Goal: Navigation & Orientation: Find specific page/section

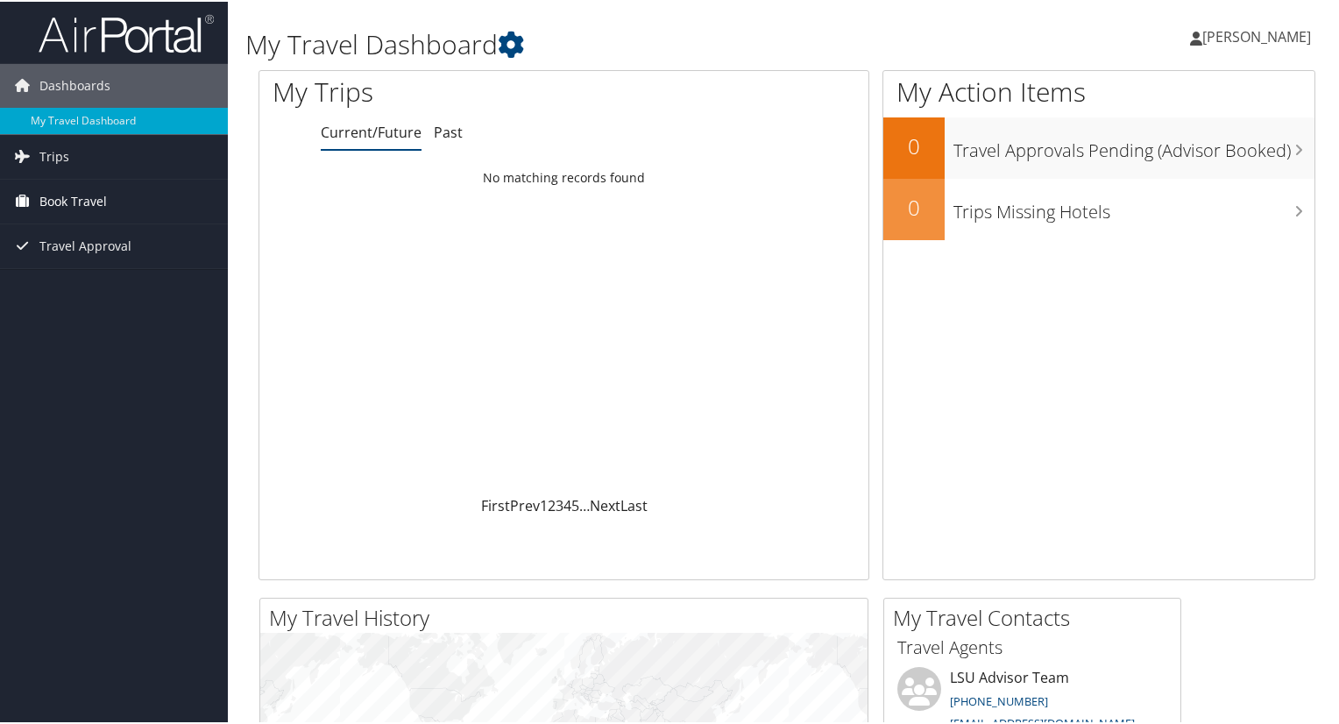
click at [116, 200] on link "Book Travel" at bounding box center [114, 200] width 228 height 44
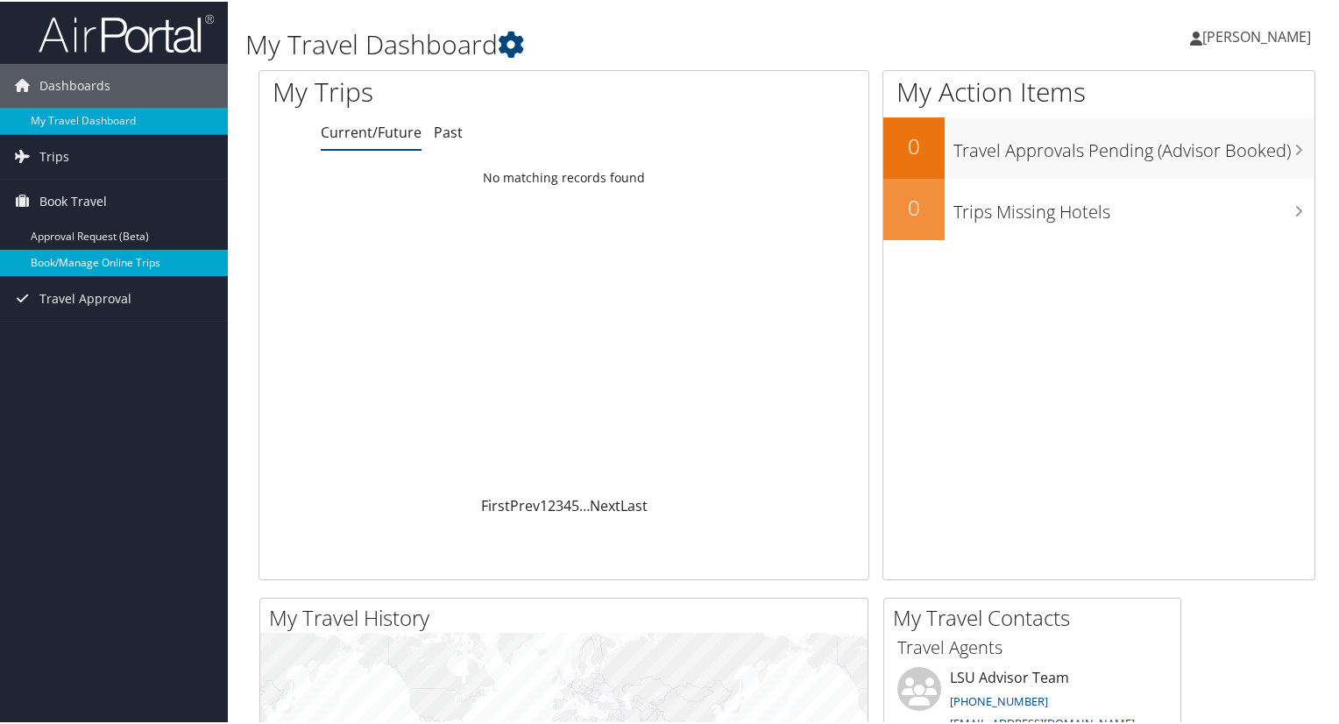
click at [89, 253] on link "Book/Manage Online Trips" at bounding box center [114, 261] width 228 height 26
click at [83, 155] on link "Trips" at bounding box center [114, 155] width 228 height 44
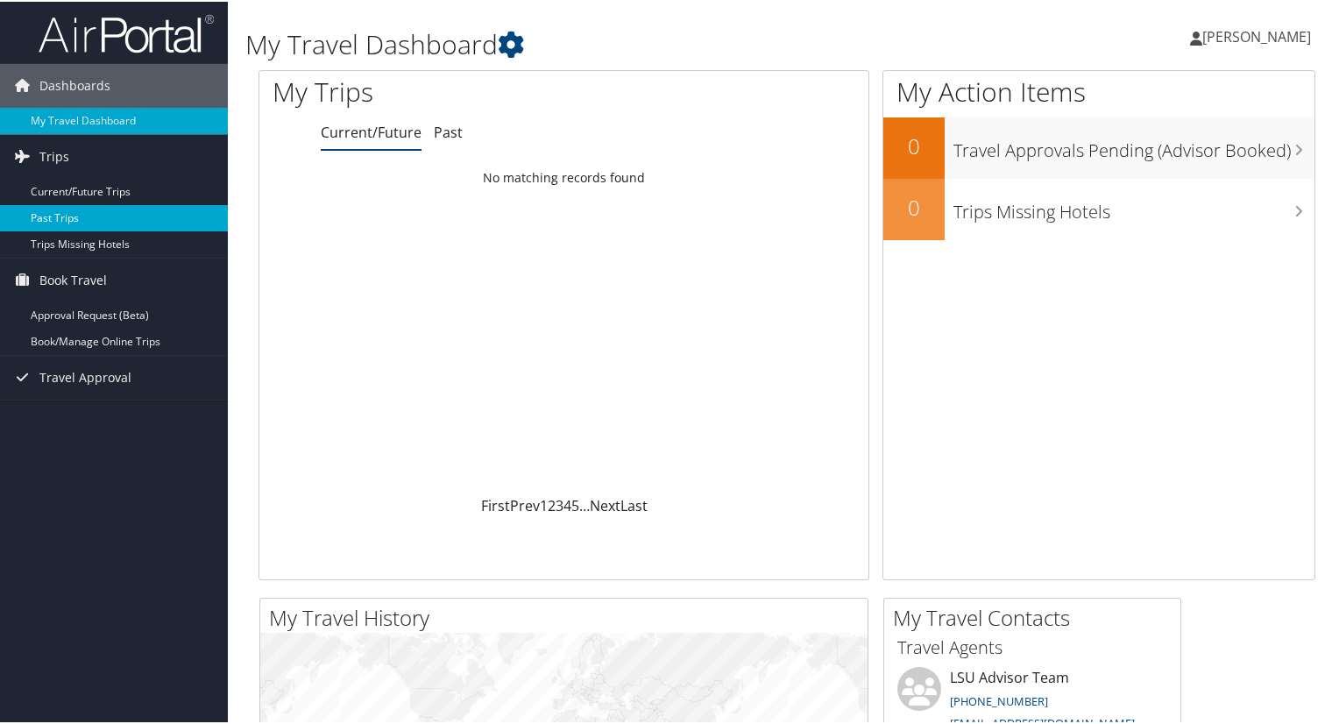
click at [81, 218] on link "Past Trips" at bounding box center [114, 216] width 228 height 26
